Goal: Task Accomplishment & Management: Manage account settings

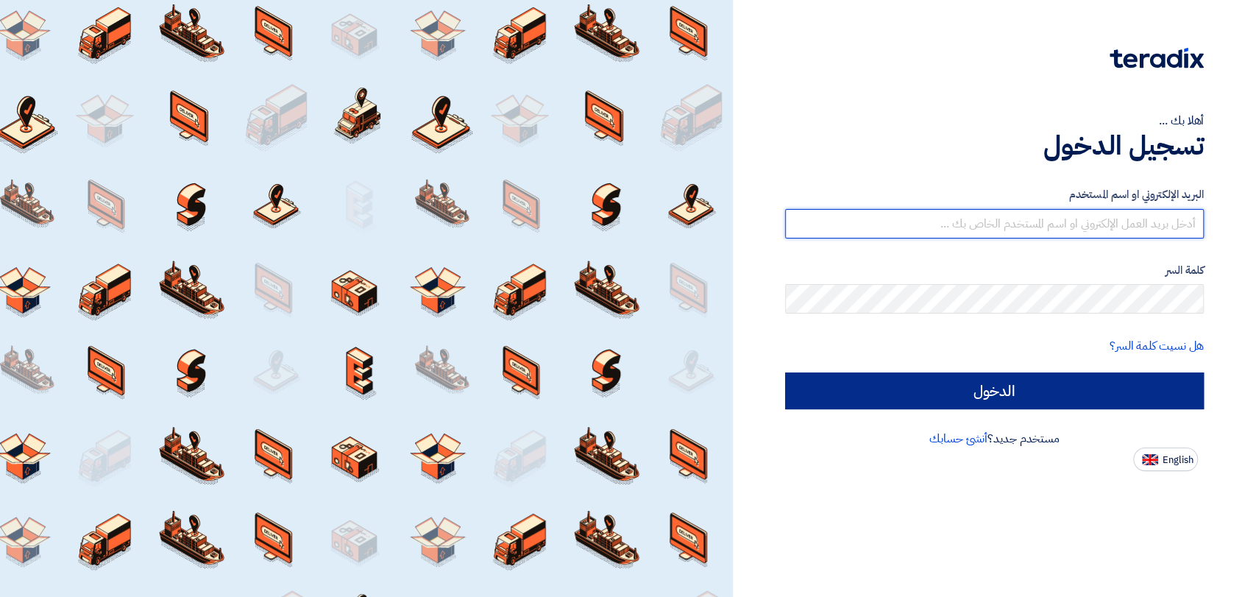
type input "mirghani@nabatat.com.sa"
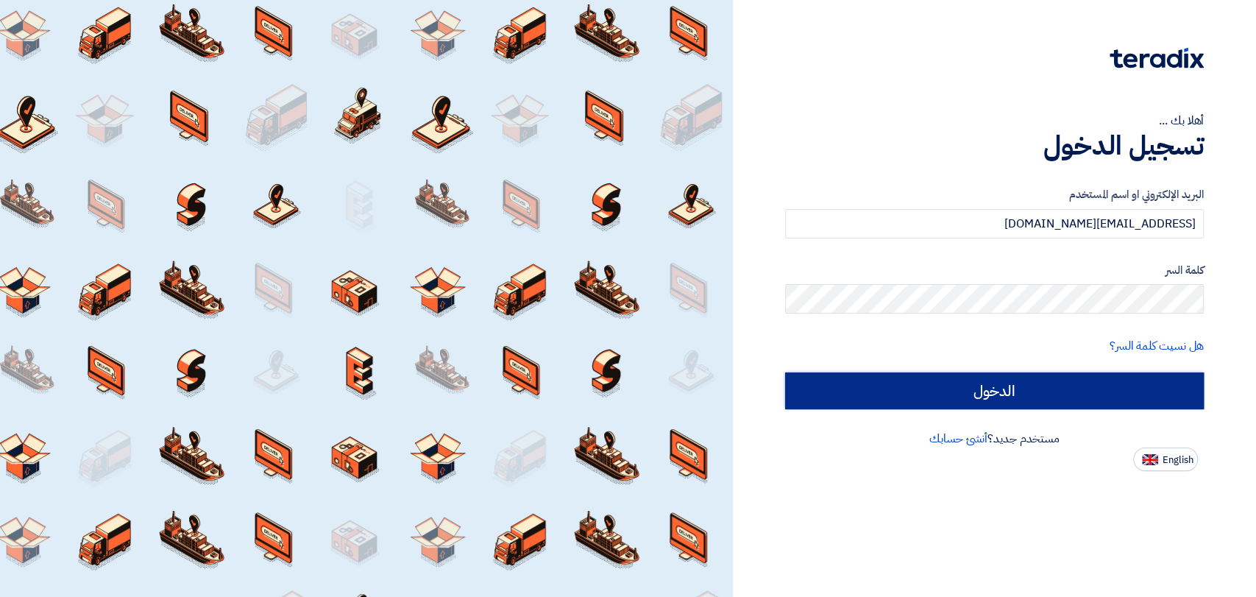
click at [896, 391] on input "الدخول" at bounding box center [994, 390] width 419 height 37
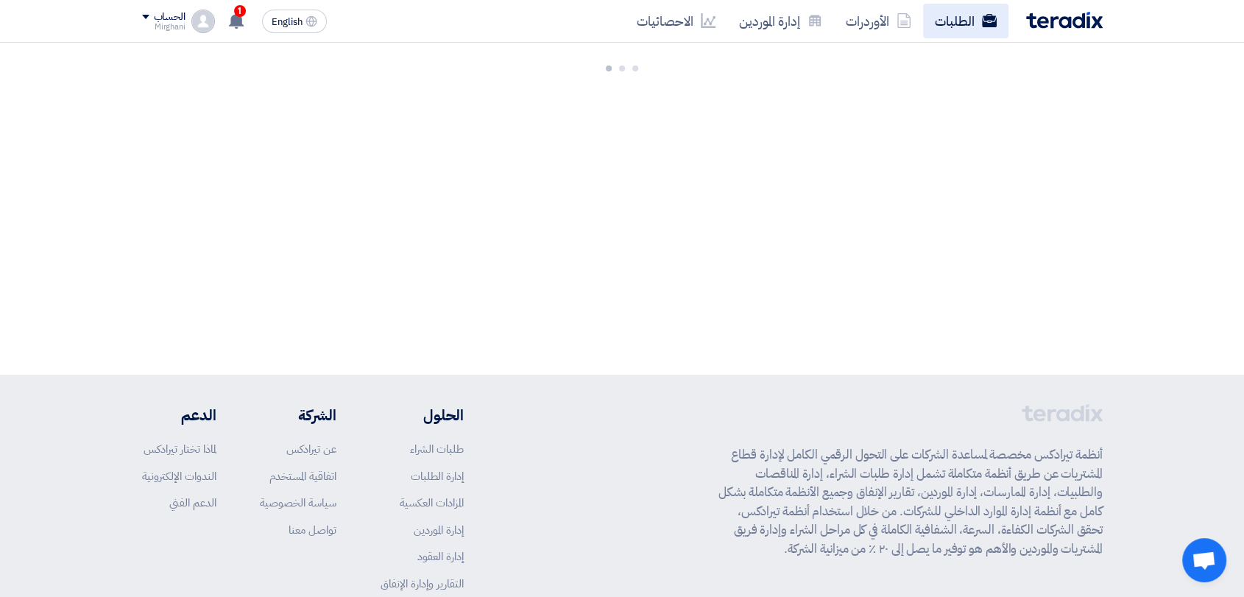
click at [956, 8] on link "الطلبات" at bounding box center [965, 21] width 85 height 35
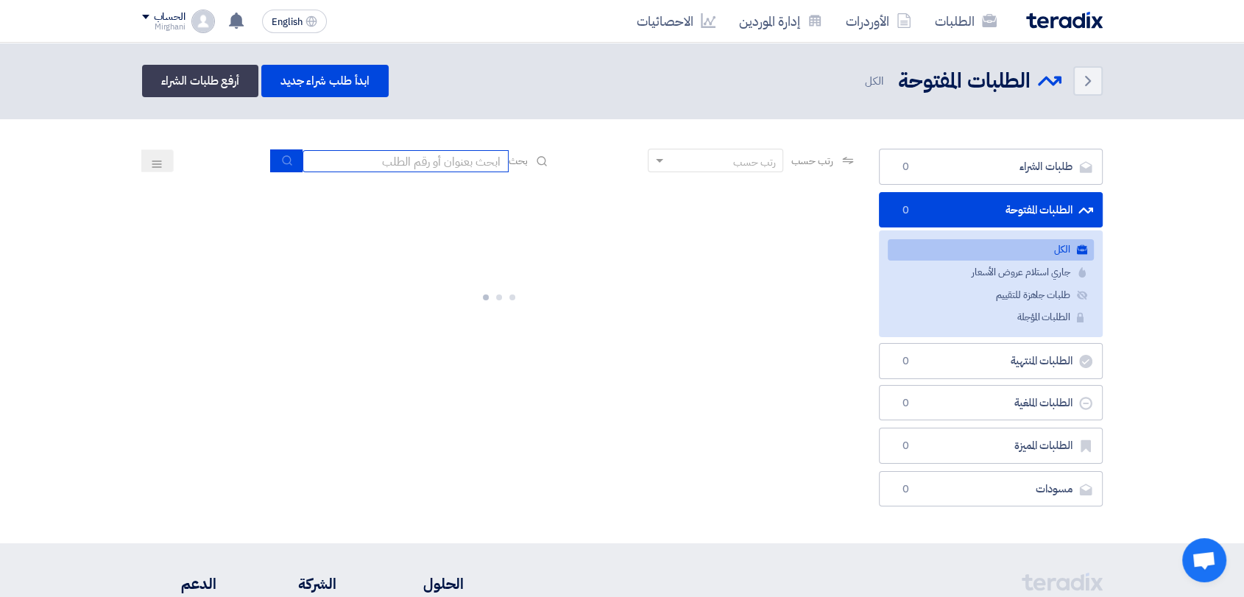
click at [484, 166] on input at bounding box center [405, 161] width 206 height 22
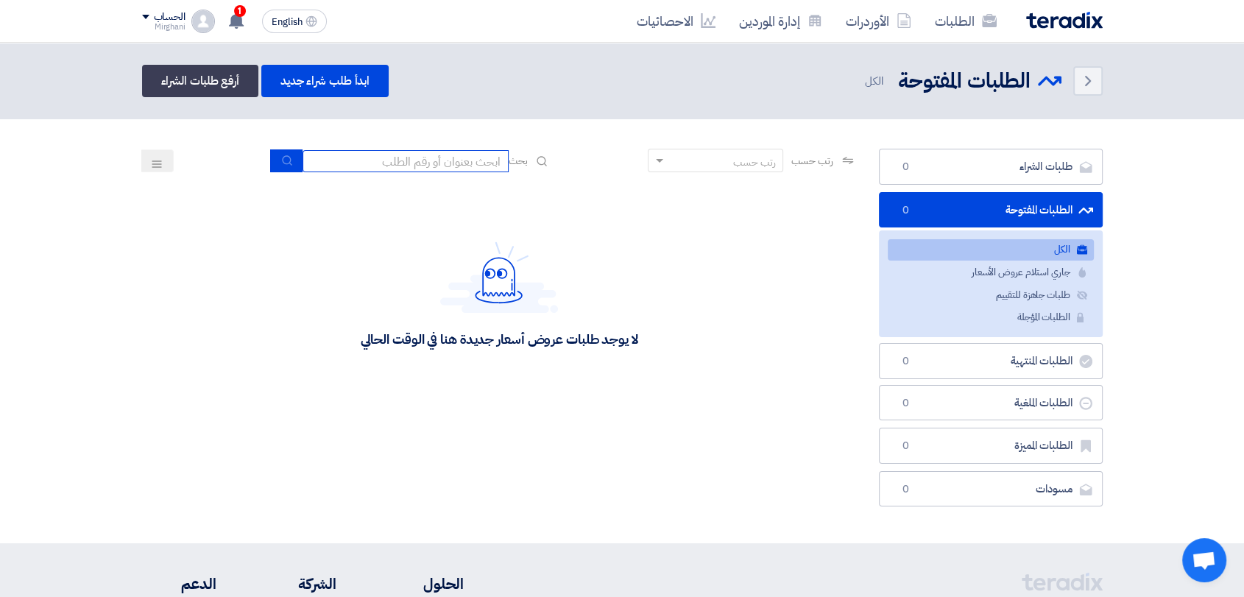
type input "911"
click at [281, 161] on icon "submit" at bounding box center [287, 161] width 12 height 12
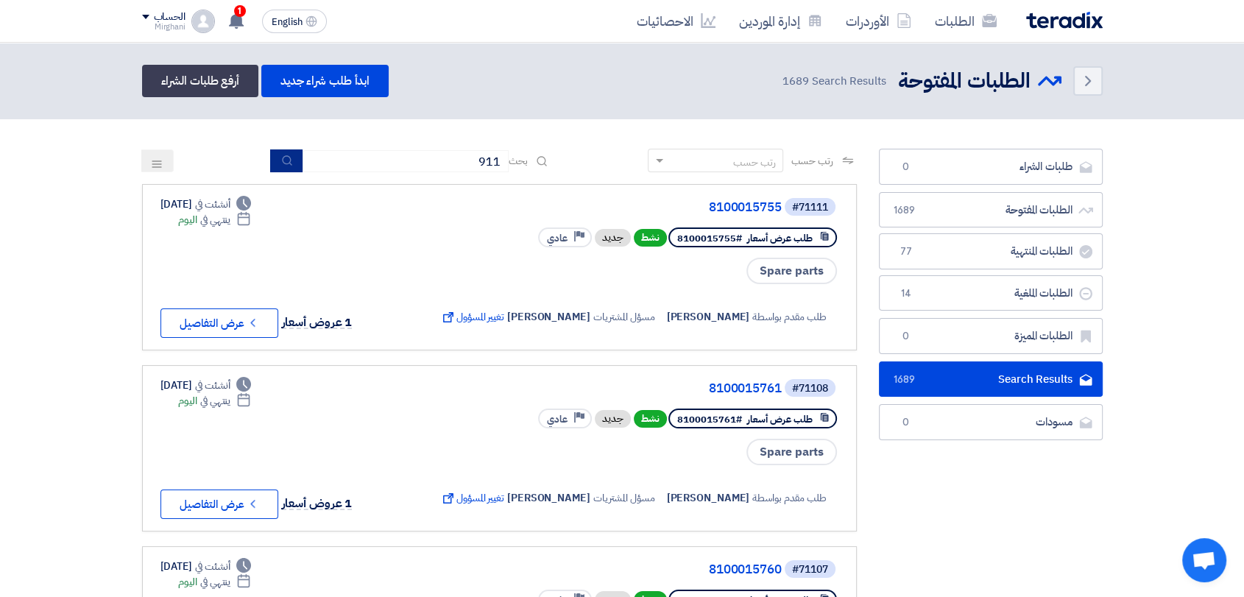
click at [283, 169] on button "submit" at bounding box center [286, 160] width 32 height 23
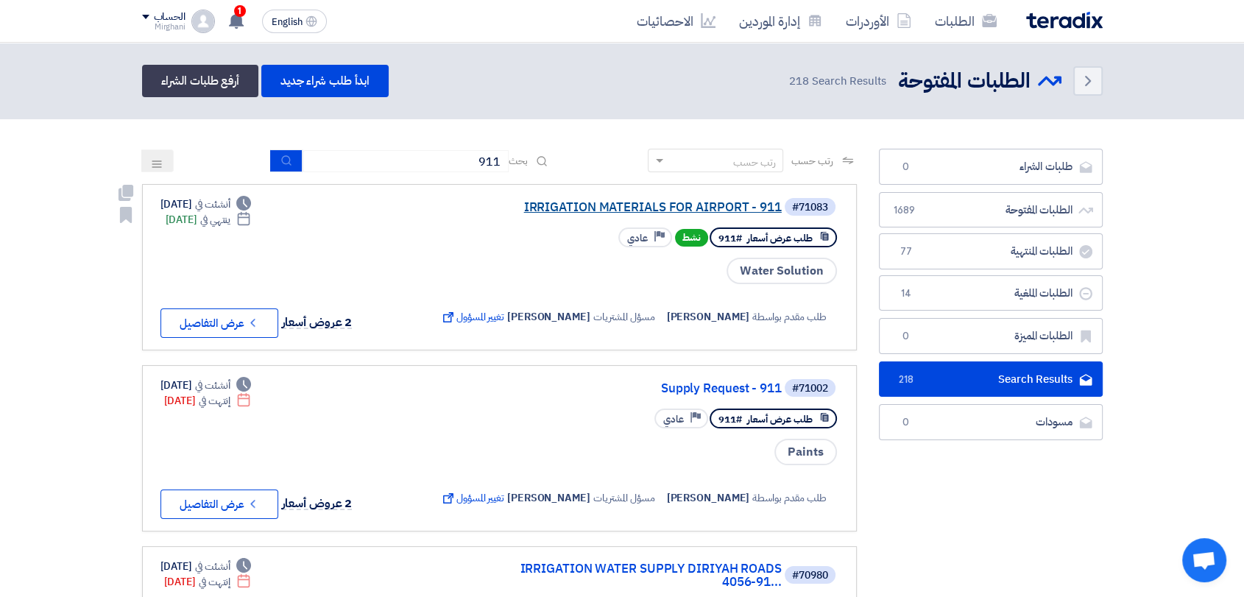
click at [699, 201] on link "IRRIGATION MATERIALS FOR AIRPORT - 911" at bounding box center [634, 207] width 294 height 13
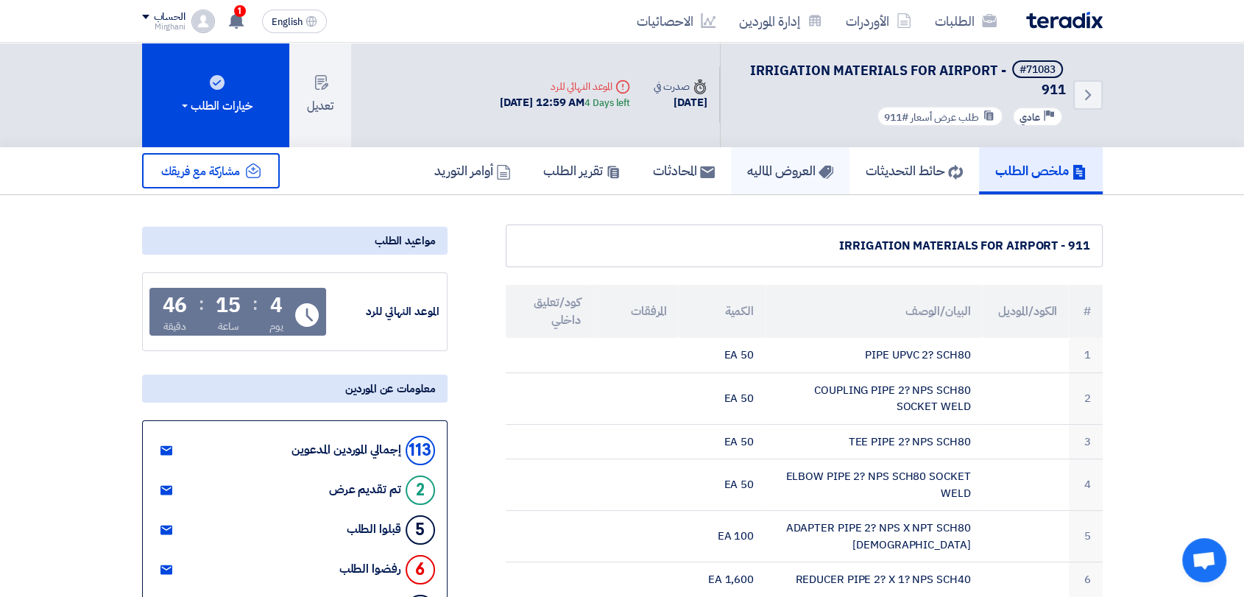
click at [775, 162] on h5 "العروض الماليه" at bounding box center [790, 170] width 86 height 17
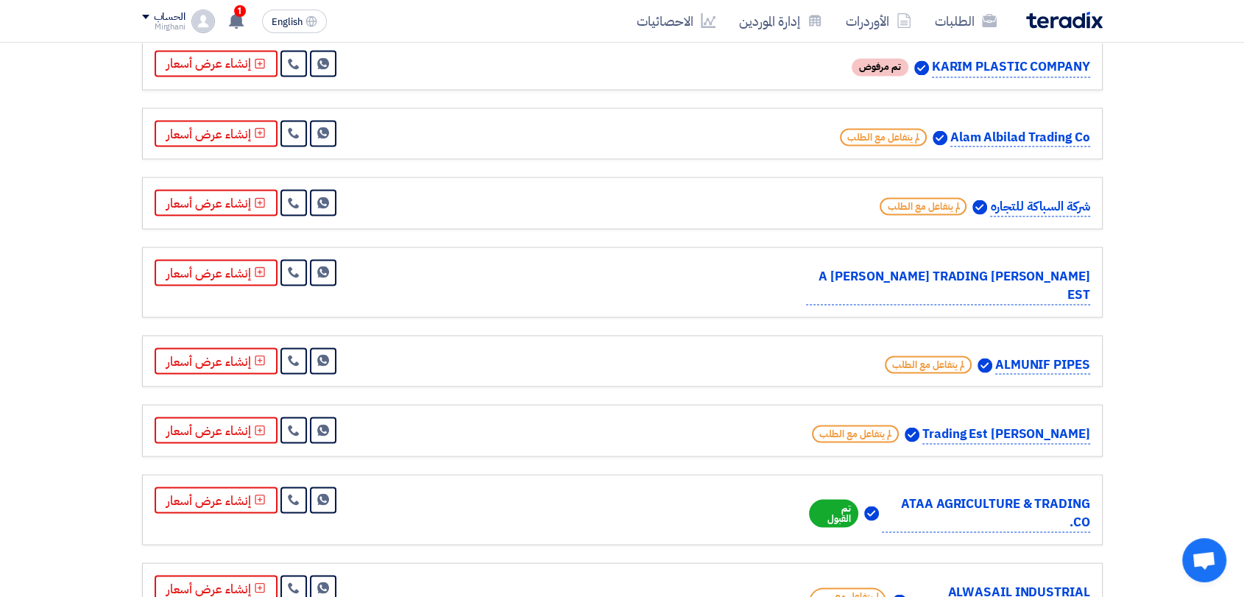
scroll to position [2698, 0]
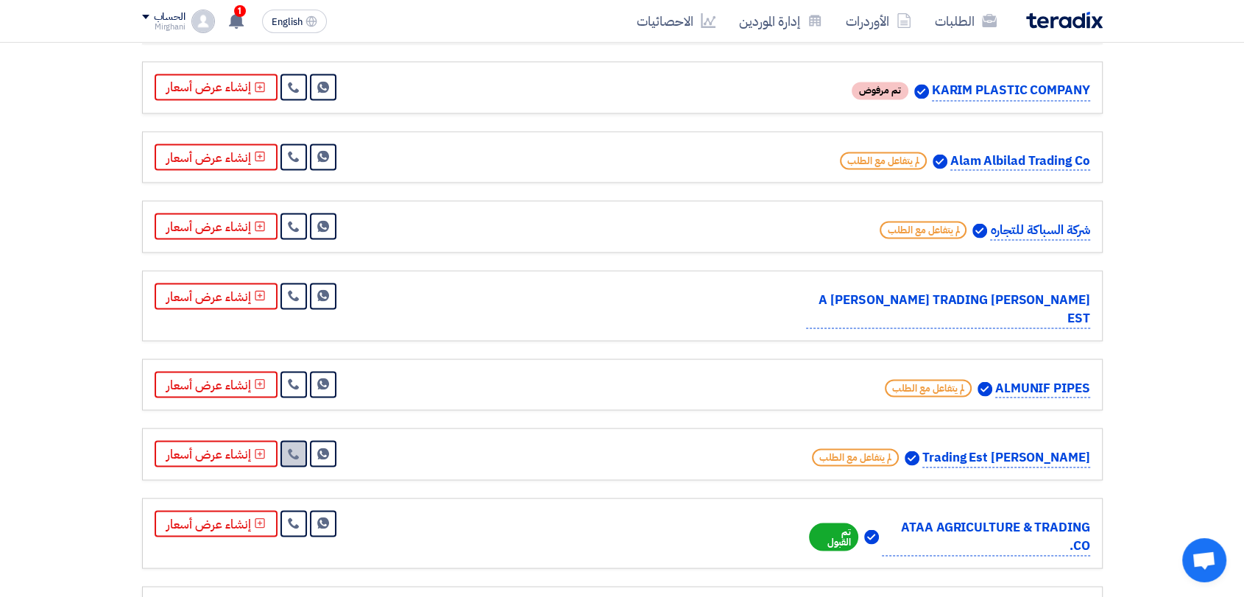
click at [299, 440] on link at bounding box center [293, 453] width 26 height 26
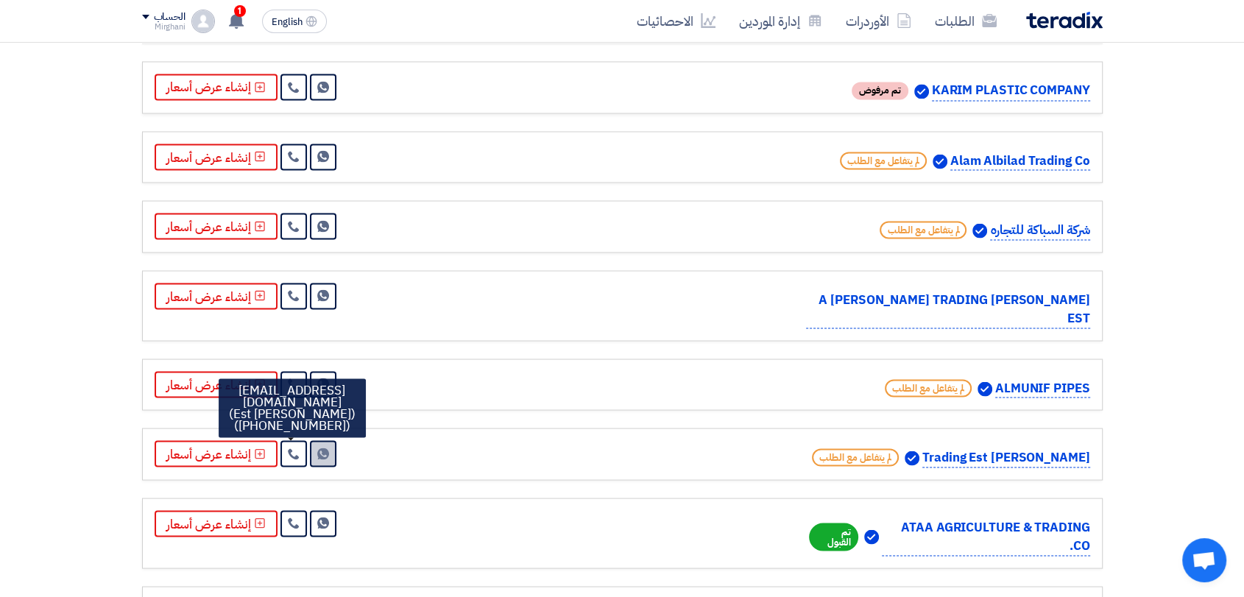
click at [312, 440] on link "Send Message" at bounding box center [323, 453] width 26 height 26
